Goal: Task Accomplishment & Management: Manage account settings

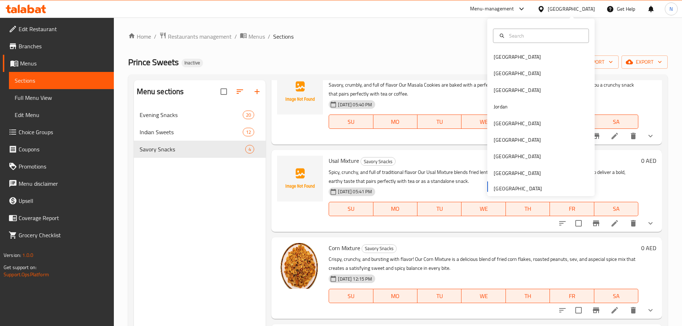
click at [48, 25] on span "Edit Restaurant" at bounding box center [63, 29] width 89 height 9
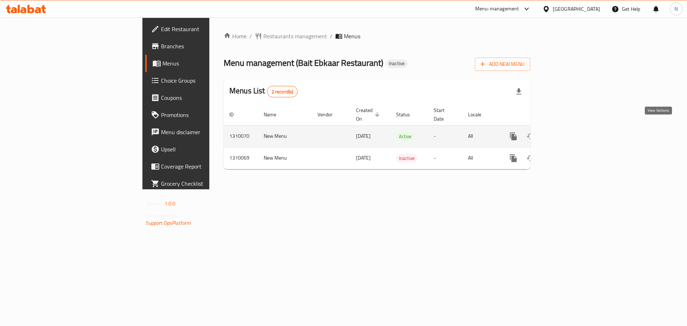
click at [569, 132] on icon "enhanced table" at bounding box center [565, 136] width 9 height 9
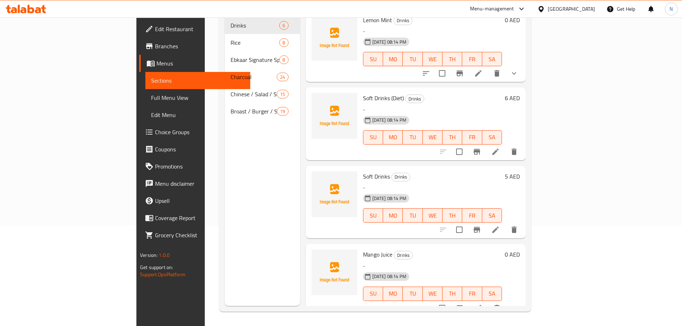
scroll to position [64, 0]
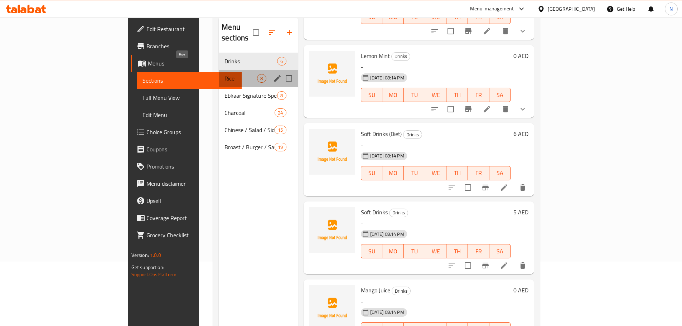
click at [224, 74] on span "Rice" at bounding box center [240, 78] width 33 height 9
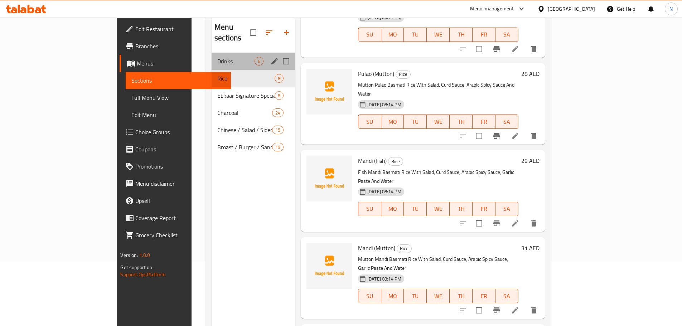
click at [211, 57] on div "Drinks 6" at bounding box center [252, 61] width 83 height 17
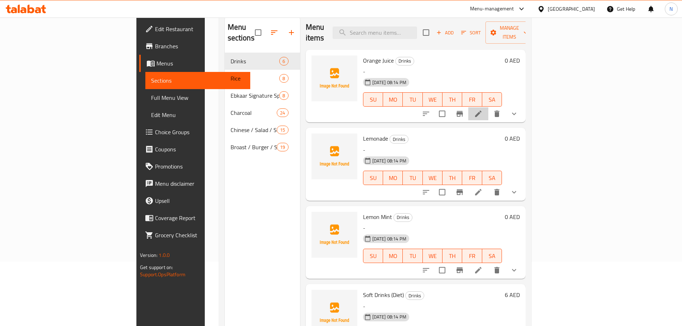
click at [482, 109] on icon at bounding box center [478, 113] width 9 height 9
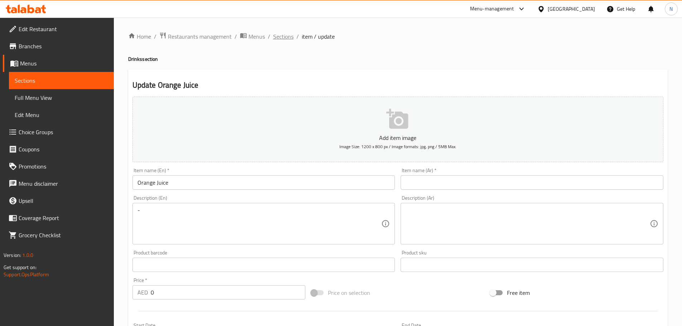
click at [284, 36] on span "Sections" at bounding box center [283, 36] width 20 height 9
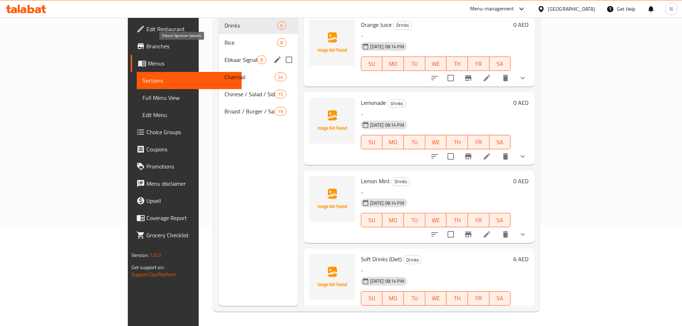
click at [224, 55] on span "Ebkaar Signature Specials" at bounding box center [240, 59] width 33 height 9
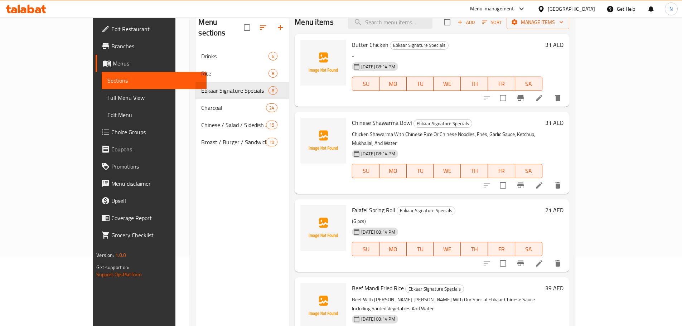
scroll to position [29, 0]
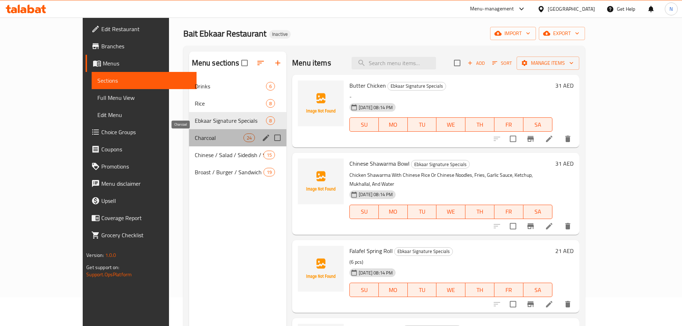
click at [195, 138] on span "Charcoal" at bounding box center [219, 137] width 49 height 9
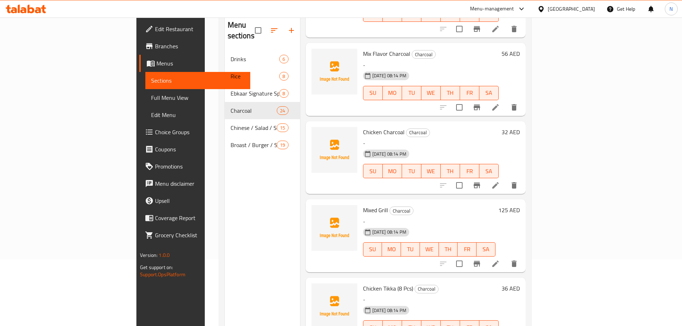
scroll to position [100, 0]
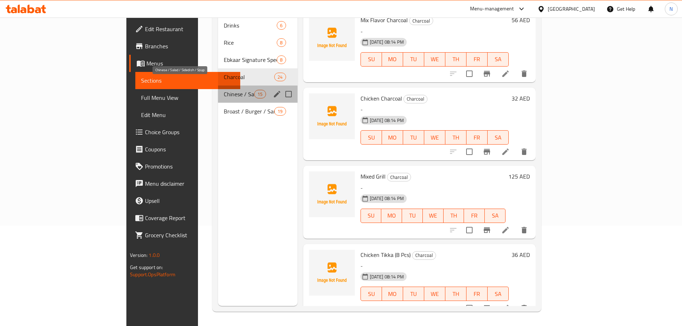
click at [224, 90] on span "Chinese / Salad / Sidedish / Soup" at bounding box center [239, 94] width 30 height 9
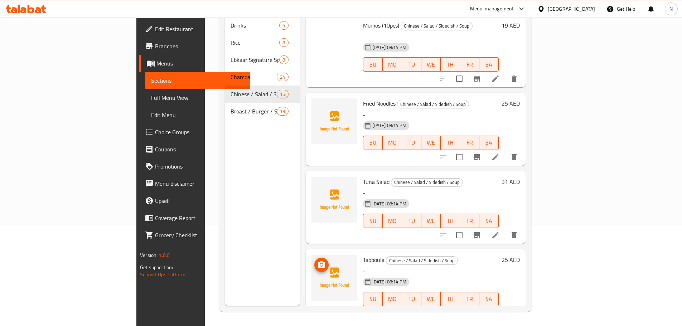
scroll to position [435, 0]
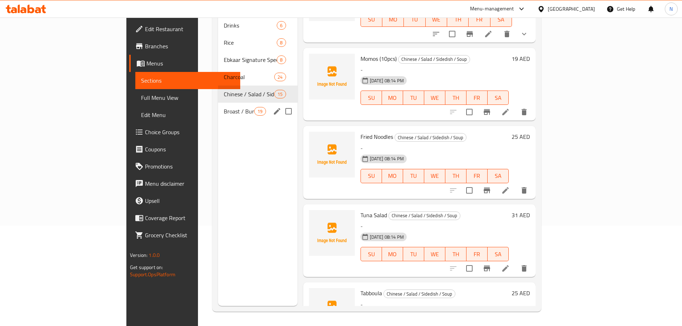
click at [224, 107] on span "Broast / Burger / Sandwich / Shawarma" at bounding box center [239, 111] width 30 height 9
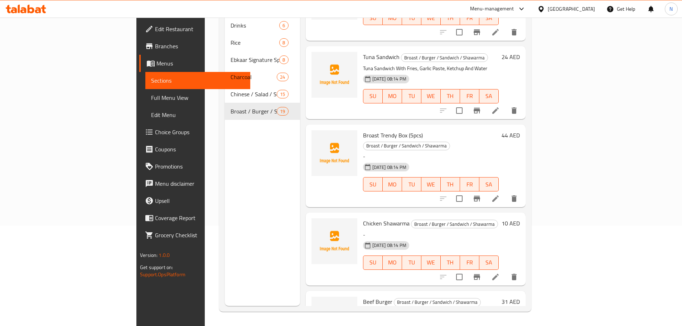
scroll to position [650, 0]
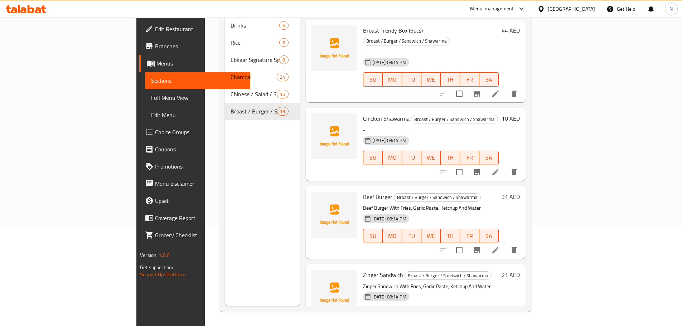
click at [155, 29] on span "Edit Restaurant" at bounding box center [199, 29] width 89 height 9
